Goal: Contribute content: Add original content to the website for others to see

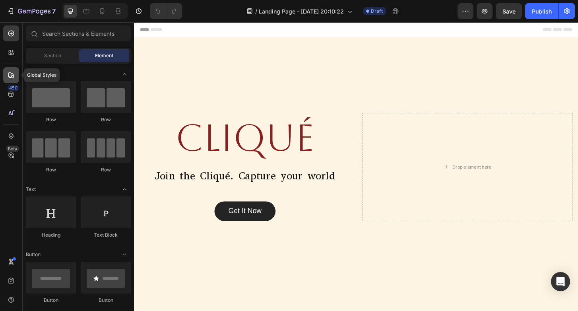
click at [12, 77] on icon at bounding box center [11, 75] width 8 height 8
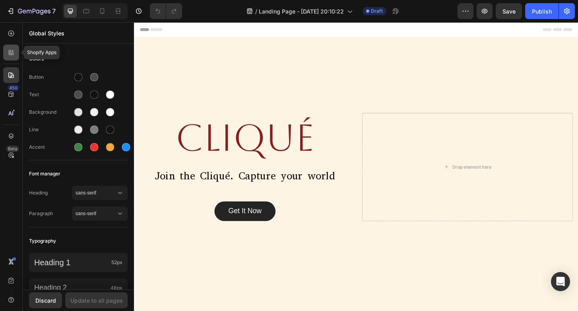
click at [12, 56] on icon at bounding box center [11, 52] width 8 height 8
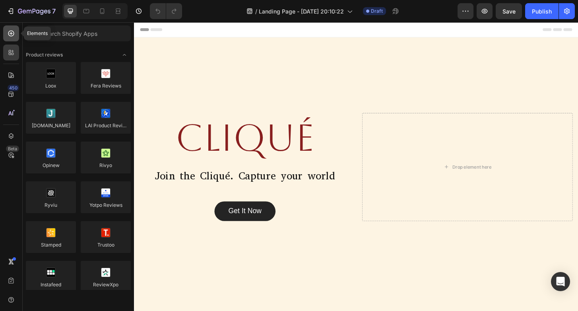
click at [12, 35] on icon at bounding box center [11, 33] width 8 height 8
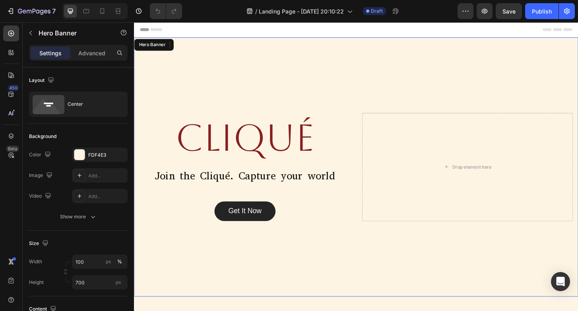
click at [204, 64] on div "Overlay" at bounding box center [372, 178] width 477 height 278
click at [205, 73] on div "Overlay" at bounding box center [372, 178] width 477 height 278
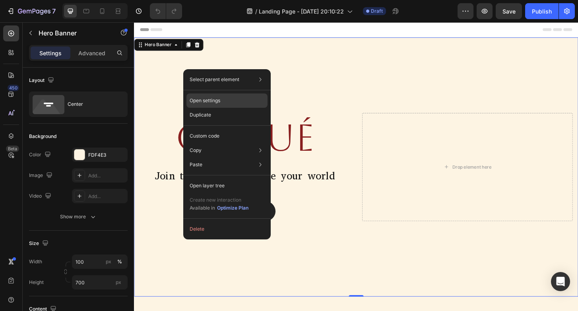
click at [216, 101] on p "Open settings" at bounding box center [205, 100] width 31 height 7
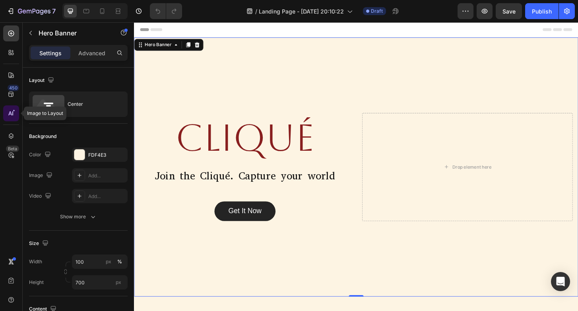
click at [14, 113] on icon at bounding box center [11, 113] width 8 height 8
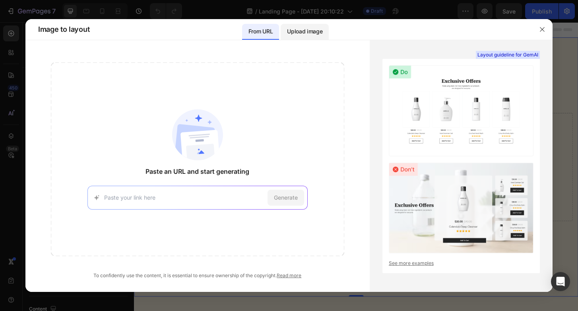
click at [309, 37] on div "Upload image" at bounding box center [305, 32] width 48 height 16
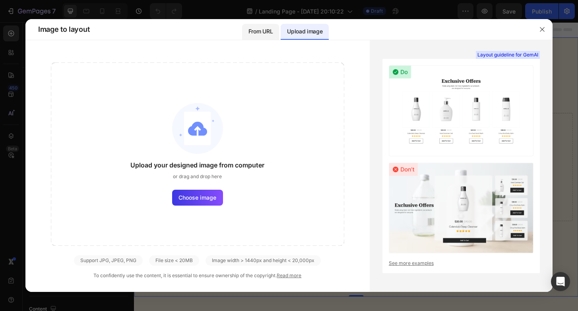
click at [274, 33] on div "From URL" at bounding box center [260, 32] width 37 height 16
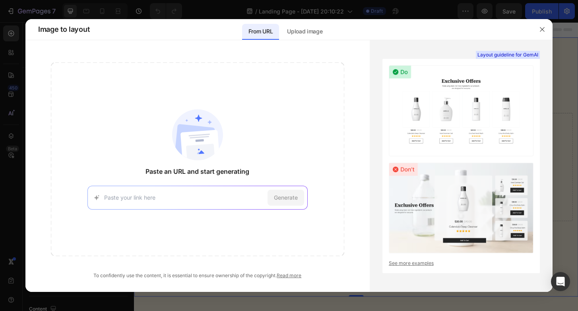
paste input "https://www.amazon.ae/dp/B0BRM31SQ1?ref=ppx_yo2ov_dt_b_fed_asin_title&th=1"
type input "https://www.amazon.ae/dp/B0BRM31SQ1?ref=ppx_yo2ov_dt_b_fed_asin_title&th=1"
click at [292, 198] on span "Generate" at bounding box center [286, 197] width 24 height 8
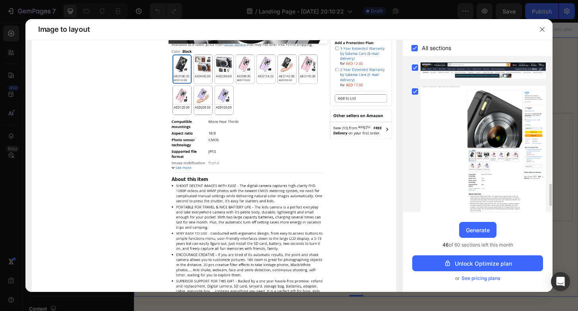
scroll to position [828, 0]
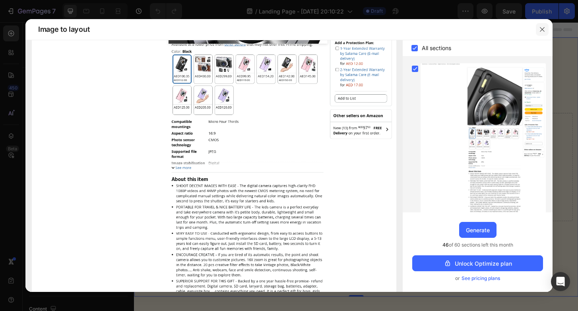
click at [543, 33] on button "button" at bounding box center [542, 29] width 13 height 13
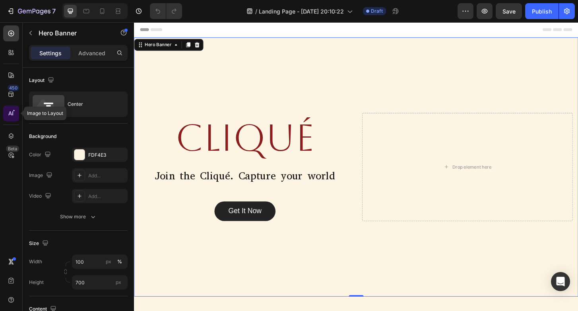
click at [12, 118] on div at bounding box center [11, 113] width 16 height 16
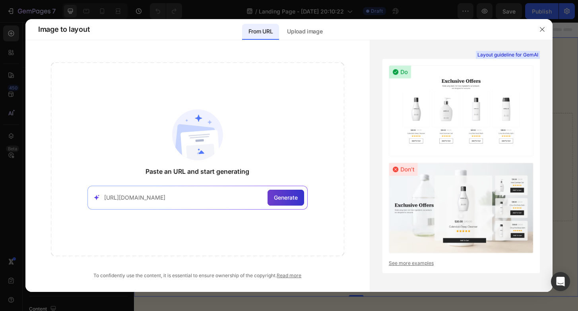
type input "https://lola.camera/blogs/news"
click at [293, 204] on div "Generate" at bounding box center [286, 198] width 37 height 16
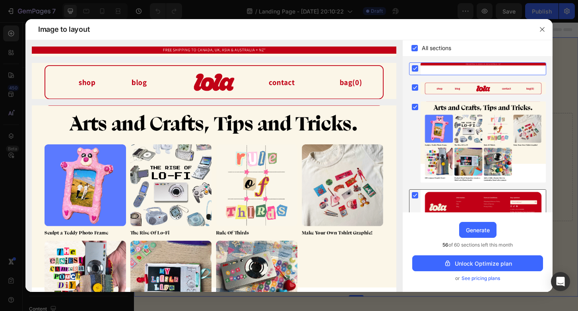
scroll to position [20, 0]
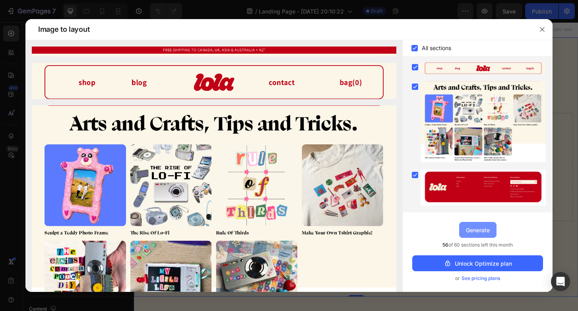
click at [483, 235] on button "Generate" at bounding box center [477, 230] width 37 height 16
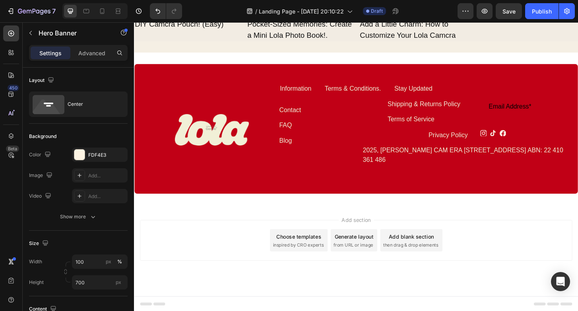
scroll to position [2204, 0]
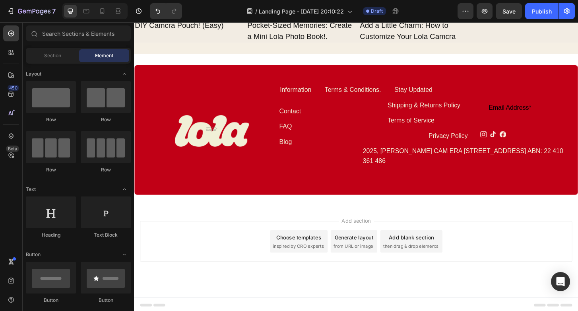
click at [318, 259] on span "inspired by CRO experts" at bounding box center [310, 262] width 54 height 7
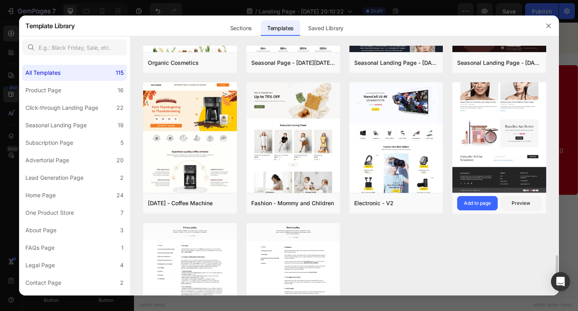
scroll to position [1648, 0]
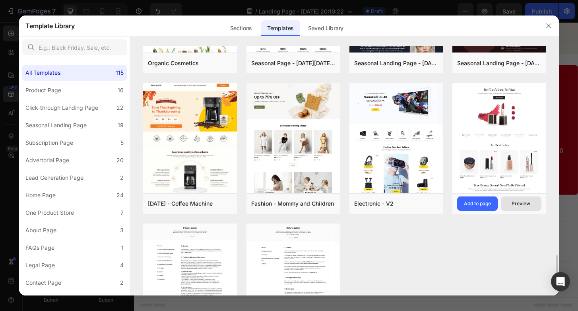
click at [520, 203] on div "Preview" at bounding box center [521, 203] width 19 height 7
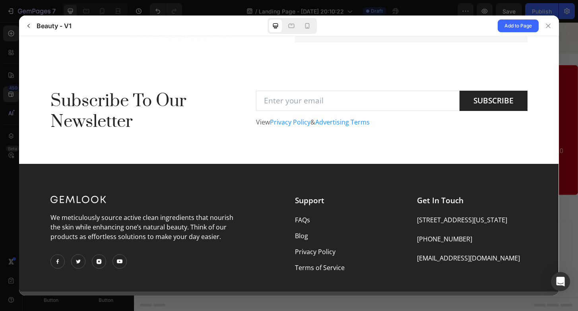
scroll to position [1785, 0]
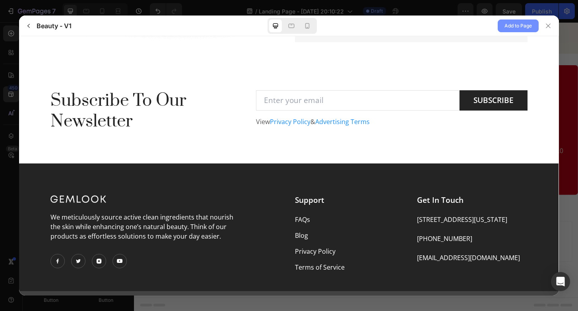
click at [530, 24] on span "Add to Page" at bounding box center [517, 26] width 27 height 10
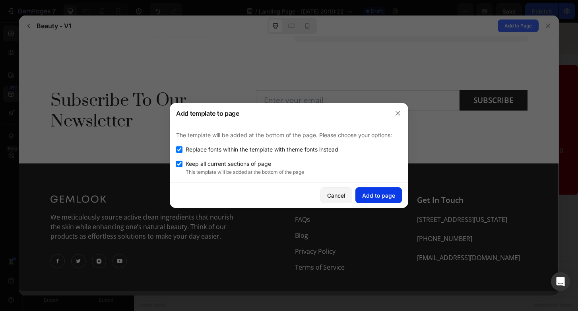
click at [380, 196] on div "Add to page" at bounding box center [378, 195] width 33 height 8
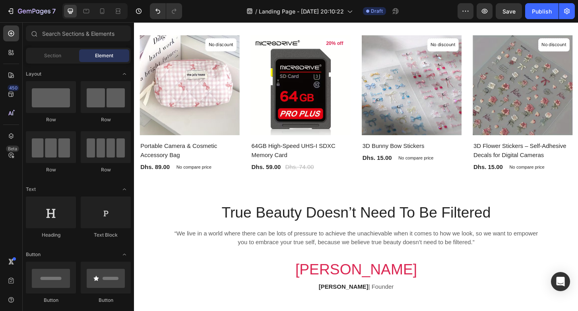
scroll to position [2783, 0]
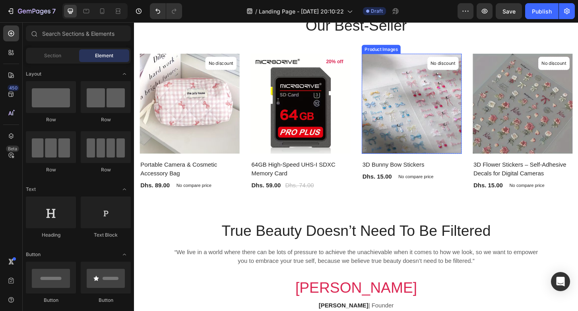
click at [421, 110] on img at bounding box center [431, 109] width 107 height 107
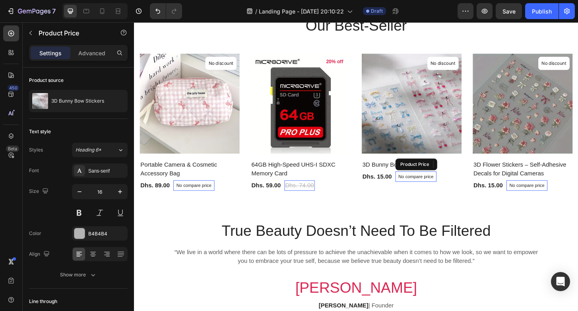
click at [425, 183] on div "No compare price" at bounding box center [437, 187] width 44 height 11
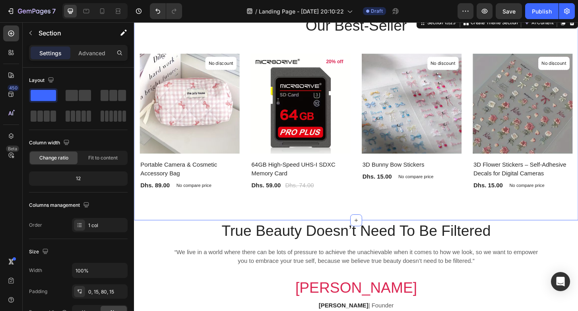
click at [400, 211] on div "Our Best-Seller Heading Product Images No discount Not be displayed when publis…" at bounding box center [372, 125] width 477 height 220
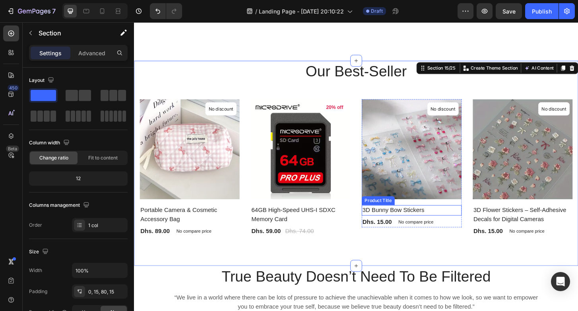
scroll to position [2684, 0]
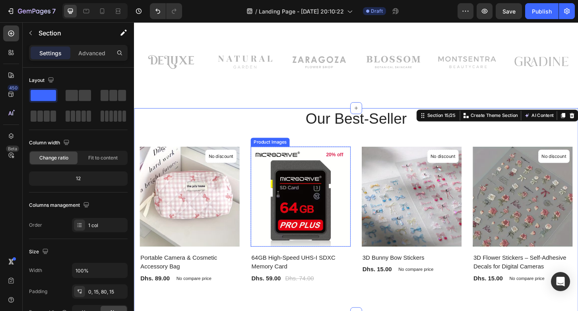
click at [337, 199] on img at bounding box center [312, 209] width 107 height 107
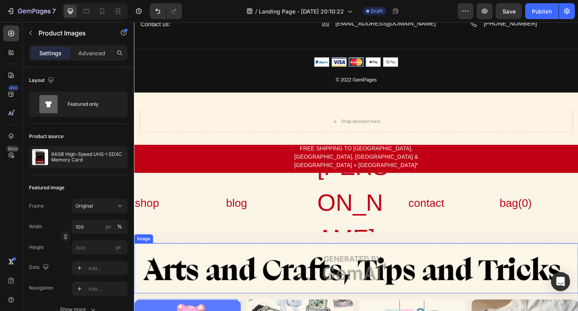
scroll to position [1617, 0]
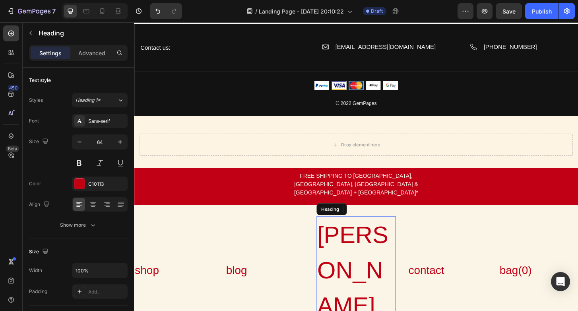
click at [369, 249] on h2 "[PERSON_NAME]" at bounding box center [372, 289] width 85 height 116
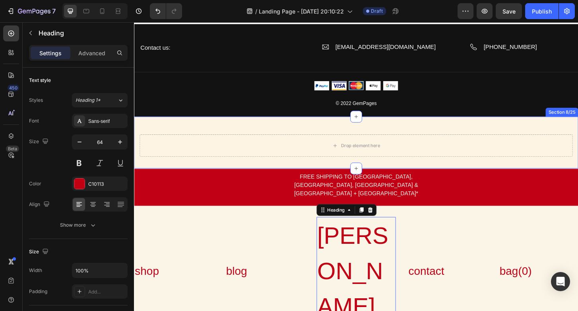
click at [382, 135] on div "Drop element here Section 8/25" at bounding box center [372, 152] width 477 height 56
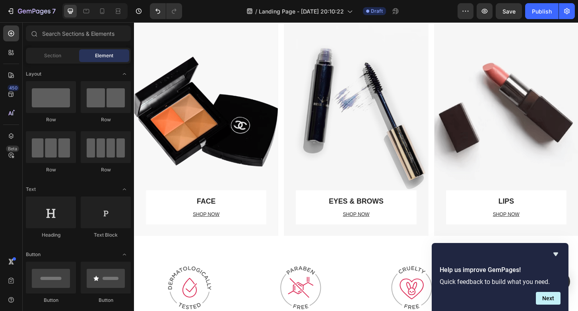
scroll to position [3071, 0]
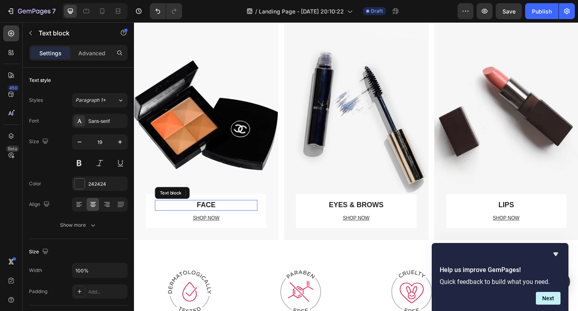
click at [219, 218] on p "FACE" at bounding box center [211, 219] width 109 height 10
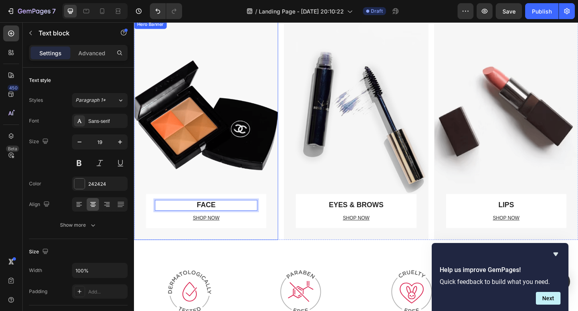
click at [244, 253] on div "FACE Text block 8 SHOP NOW Text block Row Row" at bounding box center [211, 138] width 155 height 236
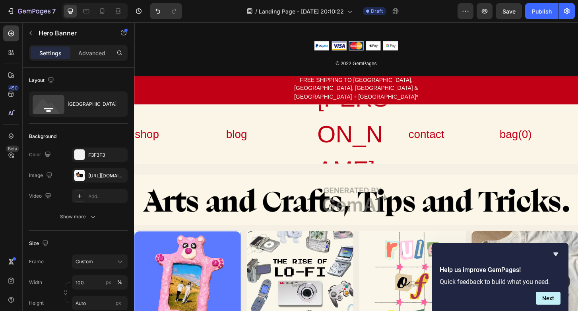
scroll to position [1666, 0]
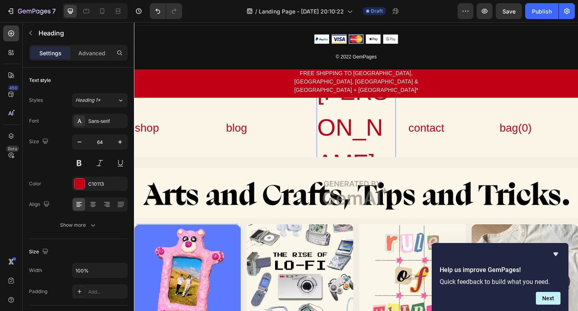
click at [372, 125] on h2 "[PERSON_NAME]" at bounding box center [372, 135] width 85 height 116
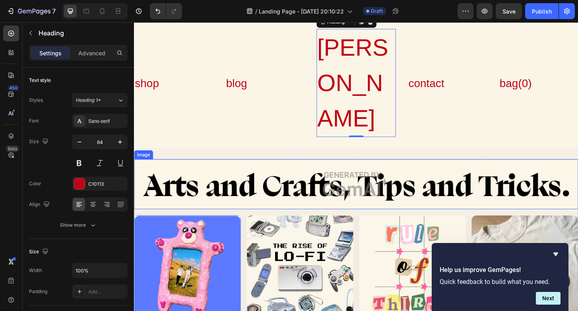
scroll to position [1759, 0]
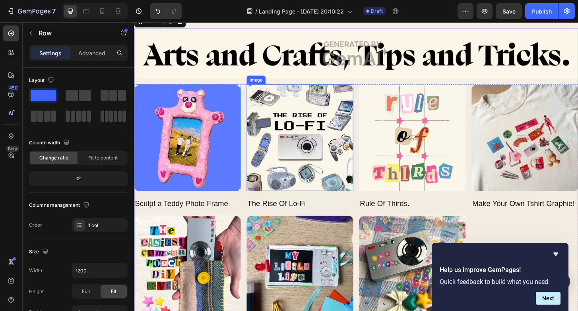
scroll to position [1817, 0]
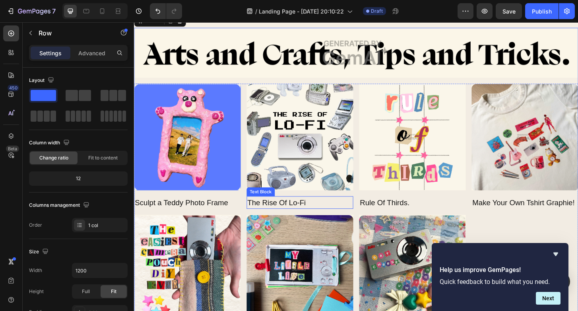
click at [318, 216] on div "The Rise Of Lo-Fi" at bounding box center [312, 216] width 114 height 14
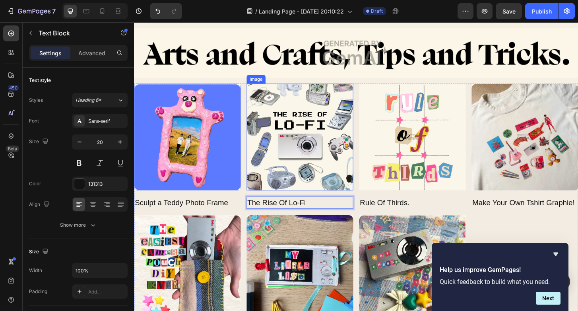
click at [359, 195] on img at bounding box center [312, 145] width 114 height 114
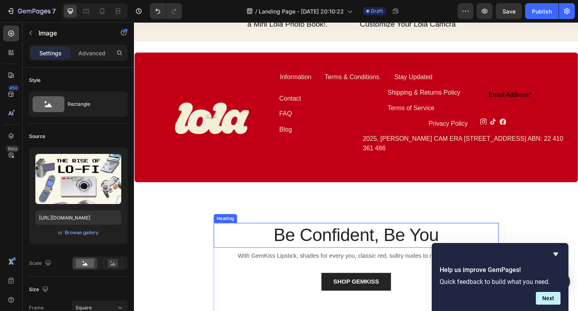
scroll to position [2160, 0]
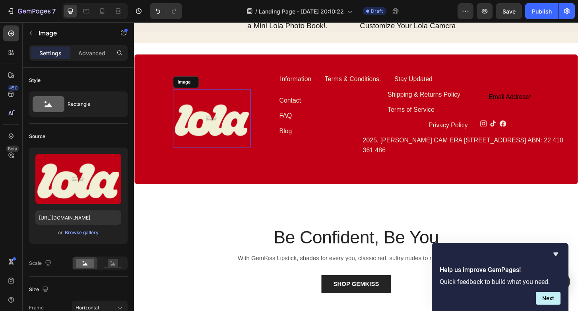
click at [219, 122] on img at bounding box center [217, 125] width 83 height 63
click at [245, 137] on img at bounding box center [217, 125] width 83 height 63
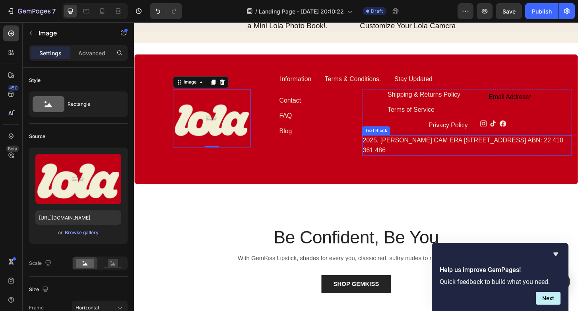
click at [449, 158] on div "2025, [PERSON_NAME] CAM ERA [STREET_ADDRESS] ABN: 22 410 361 486" at bounding box center [491, 155] width 225 height 22
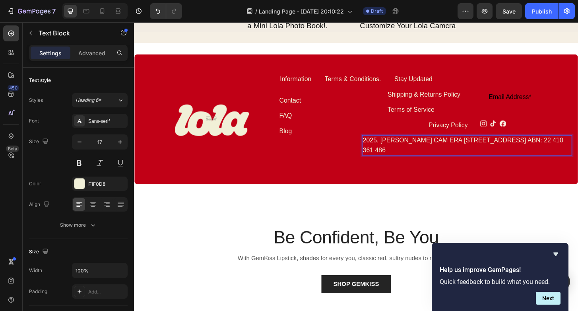
click at [479, 161] on p "2025, [PERSON_NAME] CAM ERA [STREET_ADDRESS] ABN: 22 410 361 486" at bounding box center [492, 154] width 224 height 20
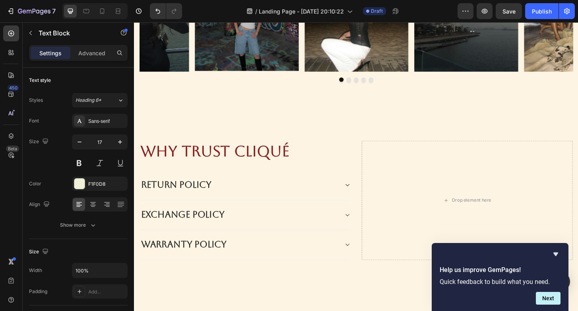
scroll to position [529, 0]
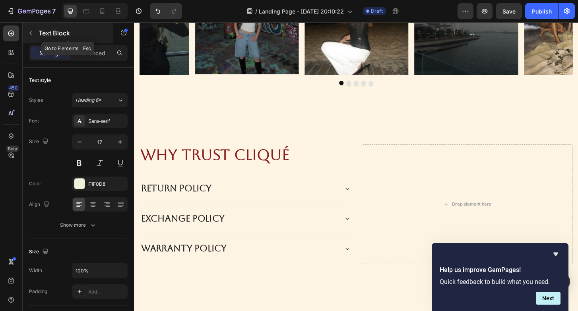
click at [27, 30] on button "button" at bounding box center [30, 33] width 13 height 13
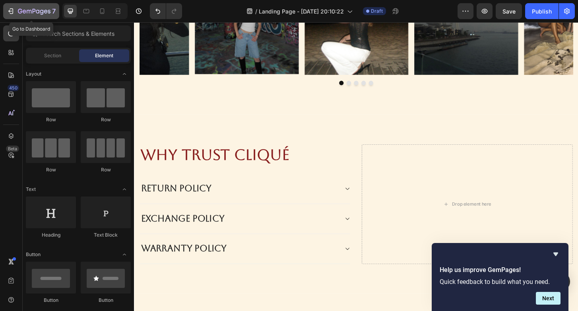
click at [12, 12] on icon "button" at bounding box center [11, 11] width 8 height 8
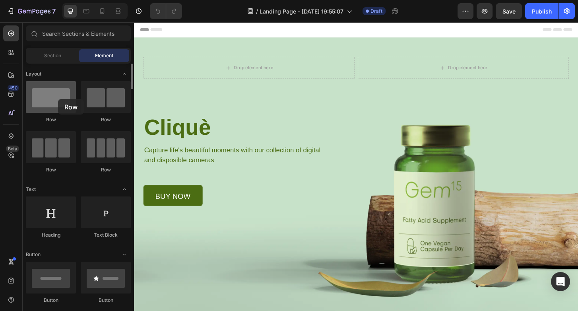
click at [58, 99] on div at bounding box center [51, 97] width 50 height 32
click at [69, 103] on div at bounding box center [51, 97] width 50 height 32
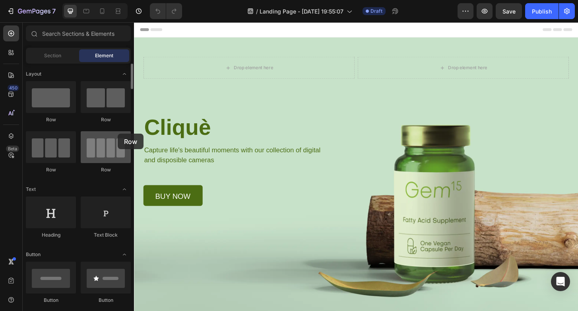
drag, startPoint x: 55, startPoint y: 100, endPoint x: 118, endPoint y: 134, distance: 71.1
click at [118, 134] on div "Row Row Row Row" at bounding box center [78, 130] width 105 height 99
click at [46, 54] on span "Section" at bounding box center [52, 55] width 17 height 7
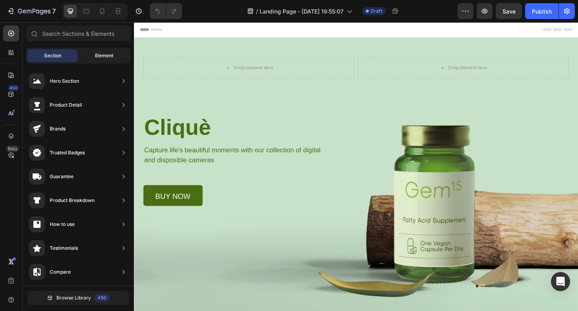
click at [89, 59] on div "Element" at bounding box center [104, 55] width 50 height 13
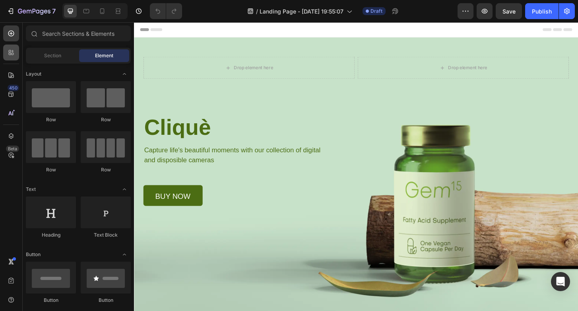
click at [9, 60] on div at bounding box center [11, 53] width 16 height 16
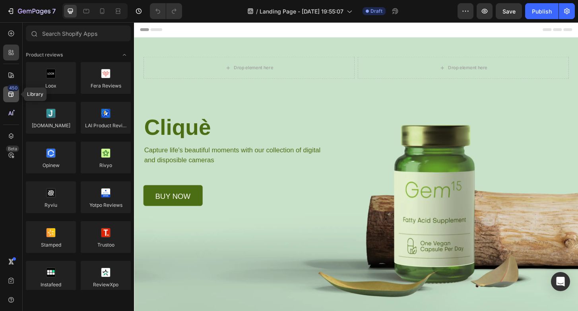
click at [12, 91] on icon at bounding box center [11, 94] width 8 height 8
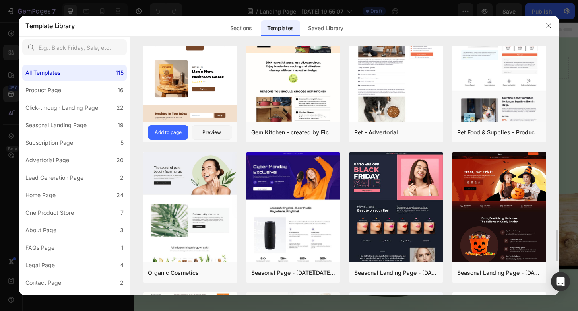
scroll to position [1440, 0]
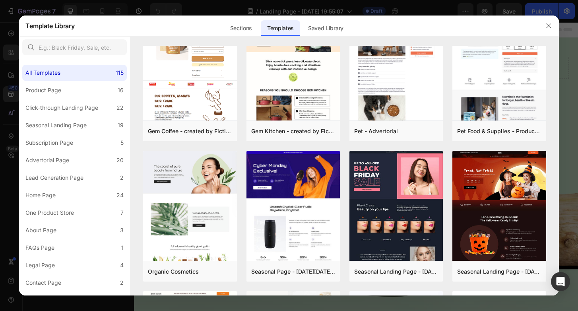
click at [45, 10] on div at bounding box center [289, 155] width 578 height 311
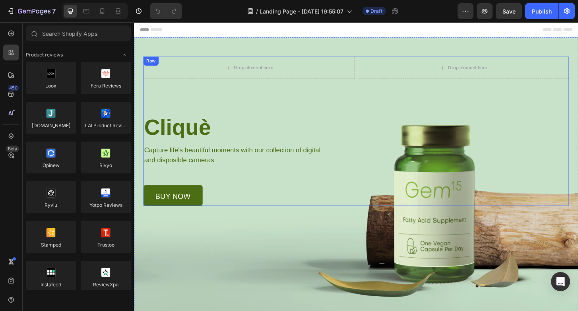
scroll to position [0, 0]
click at [14, 93] on icon at bounding box center [11, 94] width 8 height 8
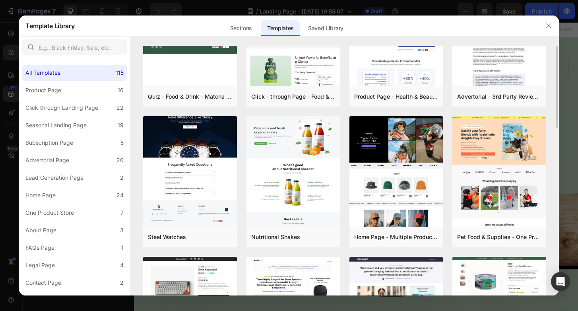
scroll to position [70, 0]
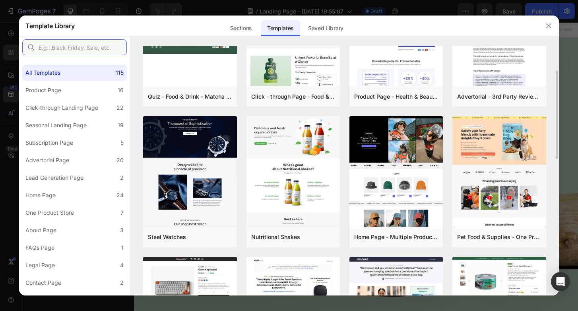
click at [70, 50] on input "text" at bounding box center [74, 47] width 105 height 16
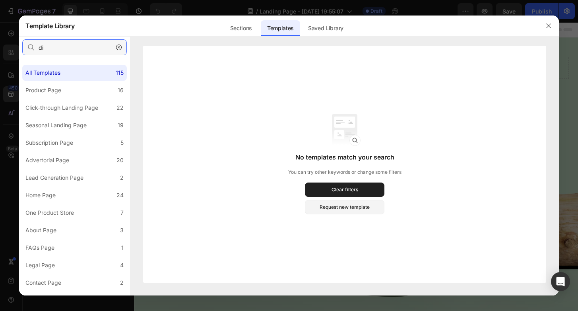
type input "d"
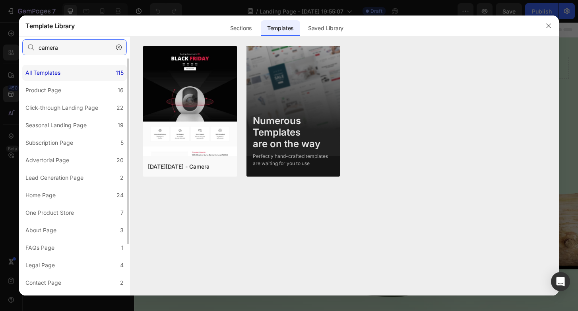
type input "camera"
click at [105, 80] on div "All Templates 115" at bounding box center [74, 73] width 105 height 16
click at [109, 72] on div "All Templates 115" at bounding box center [74, 73] width 105 height 16
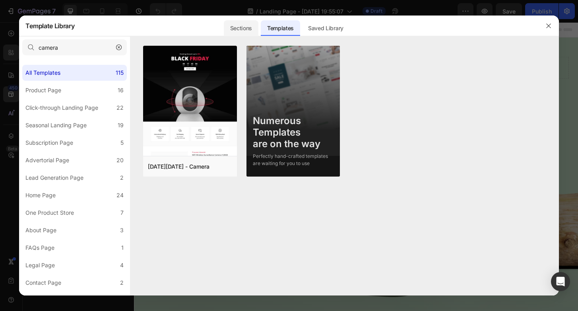
click at [232, 32] on div "Sections" at bounding box center [241, 28] width 35 height 16
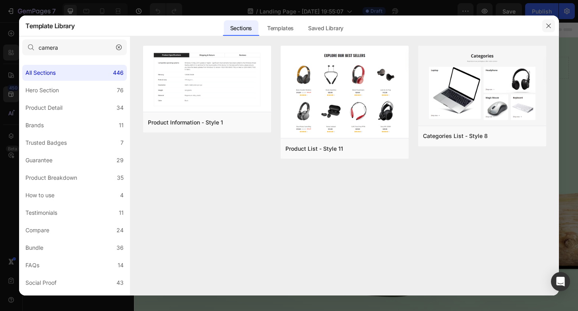
drag, startPoint x: 551, startPoint y: 25, endPoint x: 431, endPoint y: 16, distance: 120.7
click at [551, 25] on icon "button" at bounding box center [548, 26] width 6 height 6
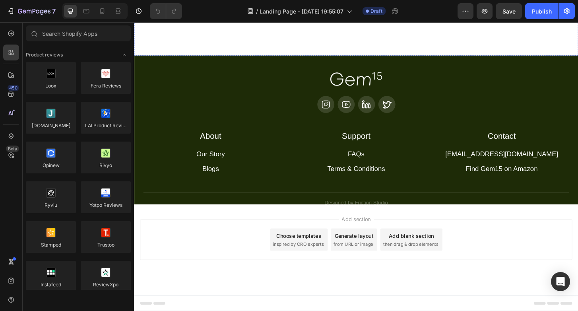
scroll to position [2059, 0]
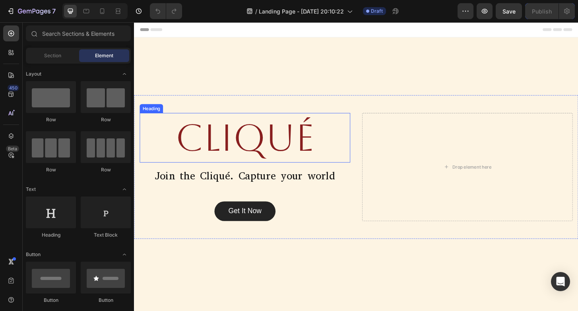
click at [248, 170] on h2 "CLIQUÉ" at bounding box center [253, 146] width 226 height 53
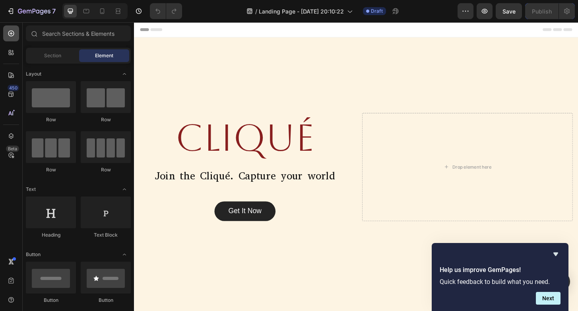
click at [9, 34] on icon at bounding box center [11, 33] width 8 height 8
click at [10, 9] on icon "button" at bounding box center [12, 11] width 4 height 6
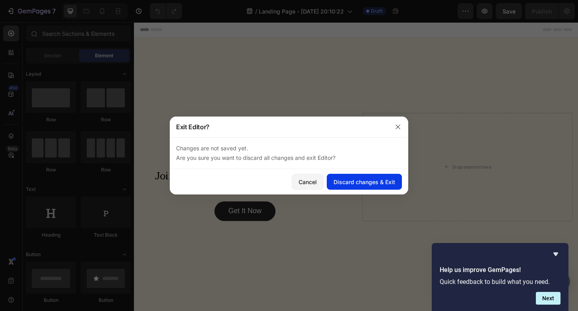
click at [343, 180] on div "Discard changes & Exit" at bounding box center [365, 182] width 62 height 8
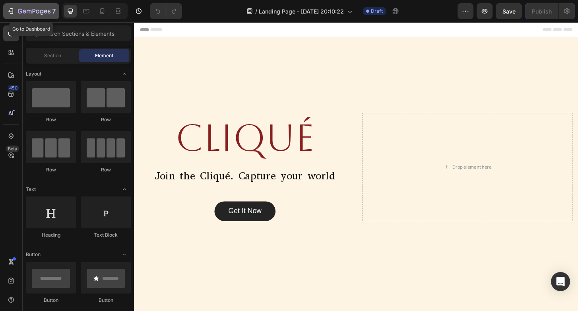
click at [12, 10] on icon "button" at bounding box center [11, 11] width 8 height 8
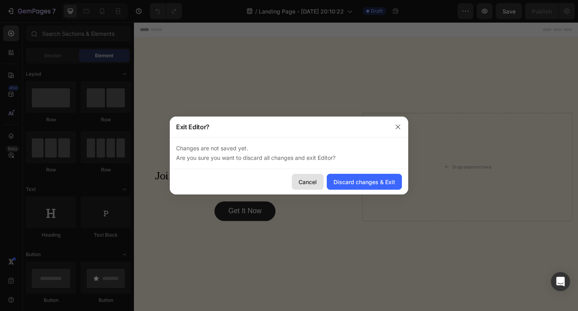
click at [322, 181] on button "Cancel" at bounding box center [308, 182] width 32 height 16
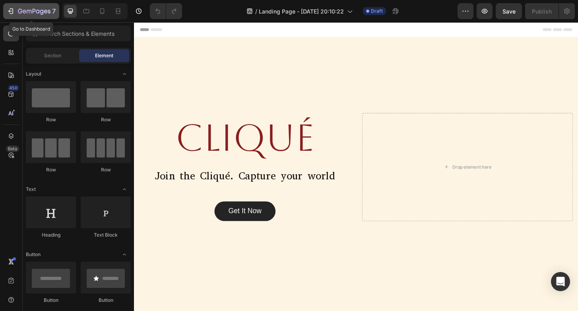
click at [12, 14] on icon "button" at bounding box center [11, 11] width 8 height 8
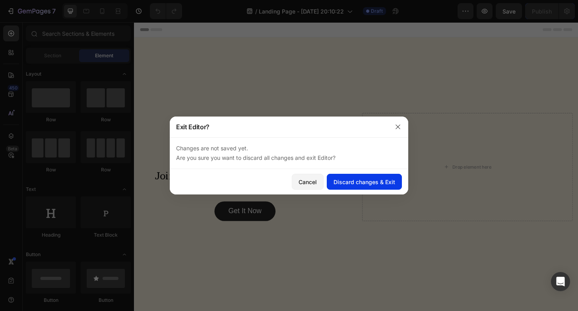
click at [372, 185] on div "Discard changes & Exit" at bounding box center [365, 182] width 62 height 8
